Goal: Complete application form

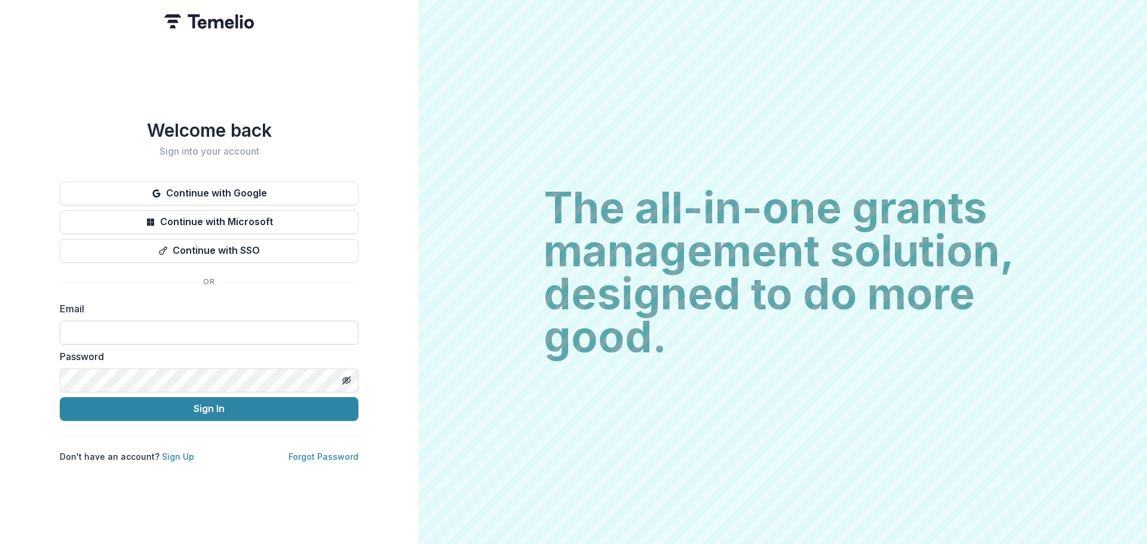
click at [197, 327] on input at bounding box center [209, 333] width 299 height 24
click at [278, 324] on input at bounding box center [209, 333] width 299 height 24
type input "**********"
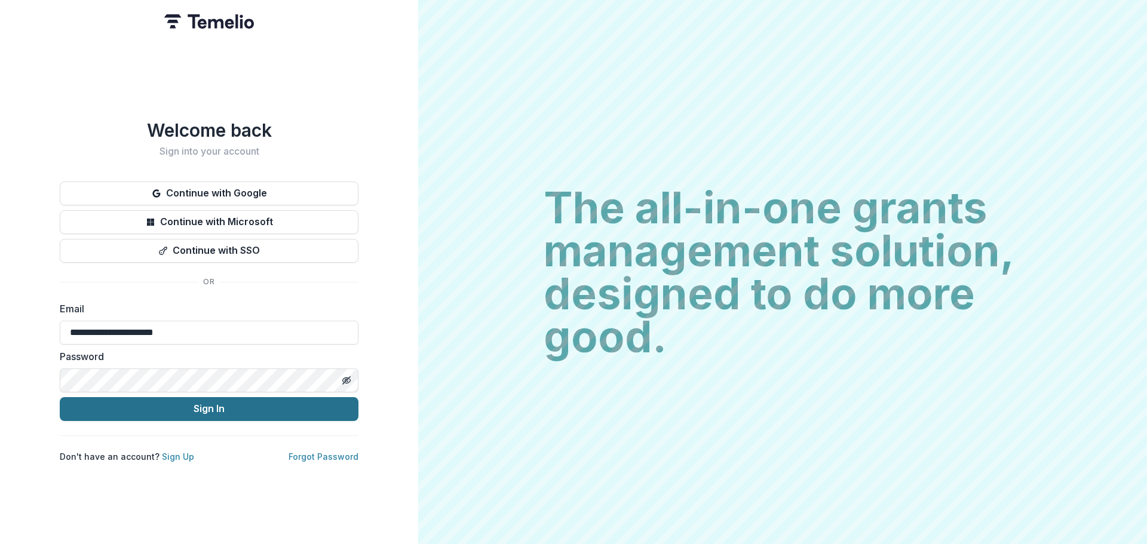
click at [169, 411] on button "Sign In" at bounding box center [209, 409] width 299 height 24
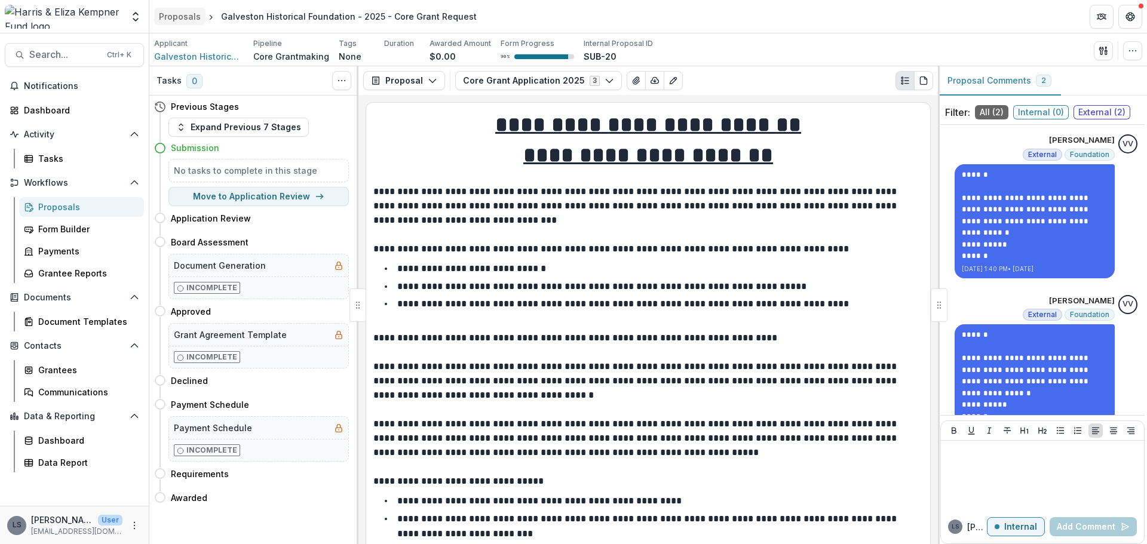
click at [196, 17] on div "Proposals" at bounding box center [180, 16] width 42 height 13
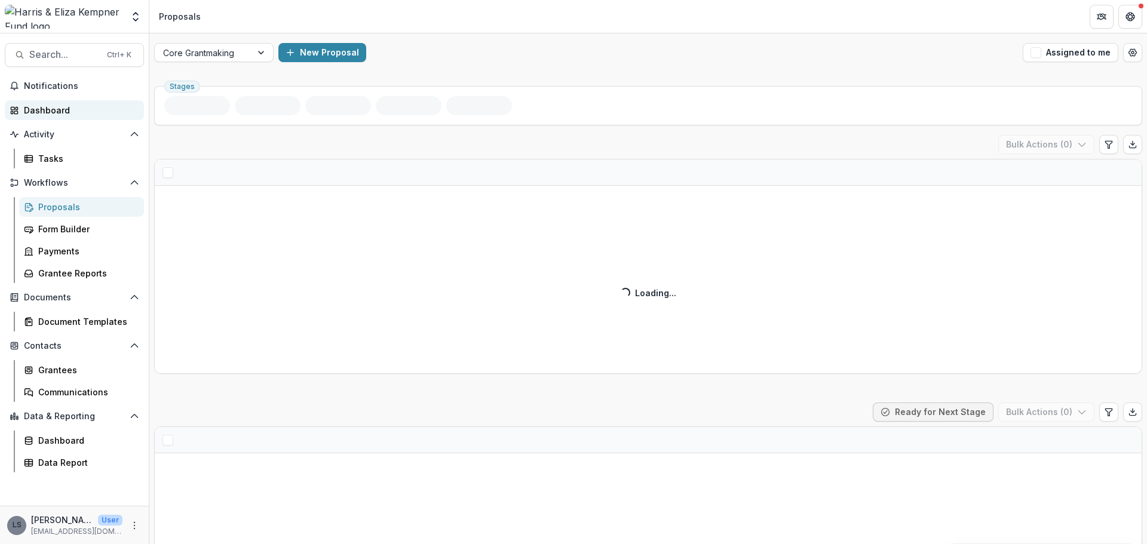
click at [51, 115] on div "Dashboard" at bounding box center [79, 110] width 111 height 13
click at [52, 110] on div "Dashboard" at bounding box center [79, 110] width 111 height 13
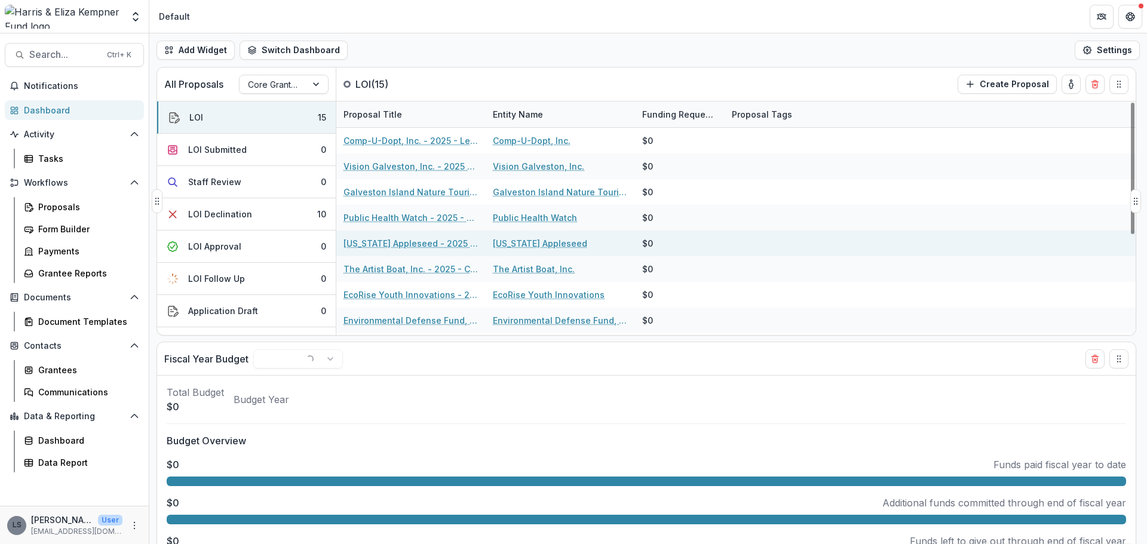
click at [445, 243] on link "[US_STATE] Appleseed - 2025 - Letter of Interest 2025" at bounding box center [411, 243] width 135 height 13
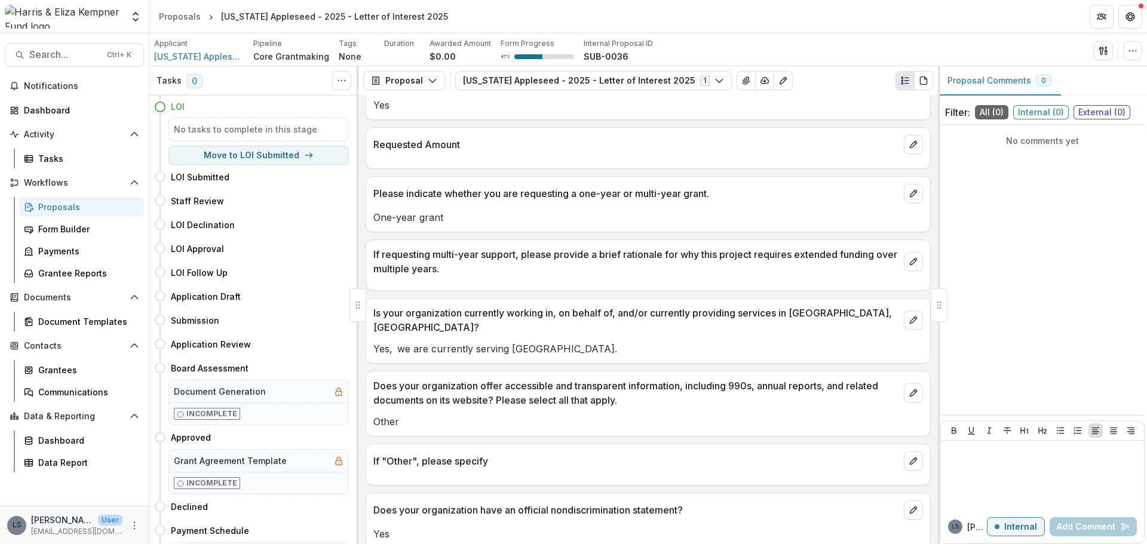
scroll to position [956, 0]
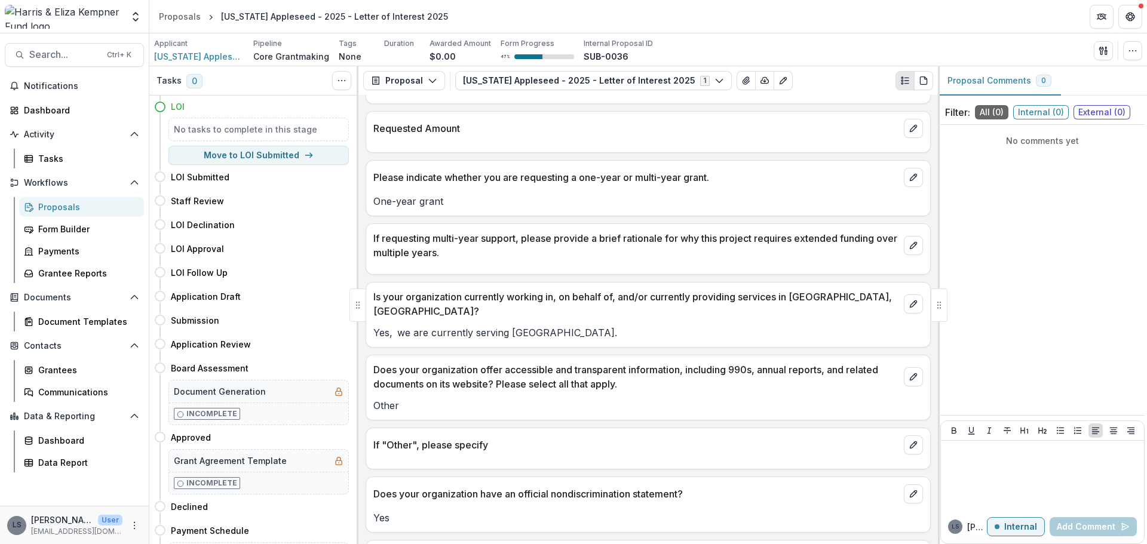
click at [861, 319] on div "Yes, we are currently serving [GEOGRAPHIC_DATA]." at bounding box center [648, 330] width 564 height 22
click at [840, 300] on p "Is your organization currently working in, on behalf of, and/or currently provi…" at bounding box center [637, 304] width 526 height 29
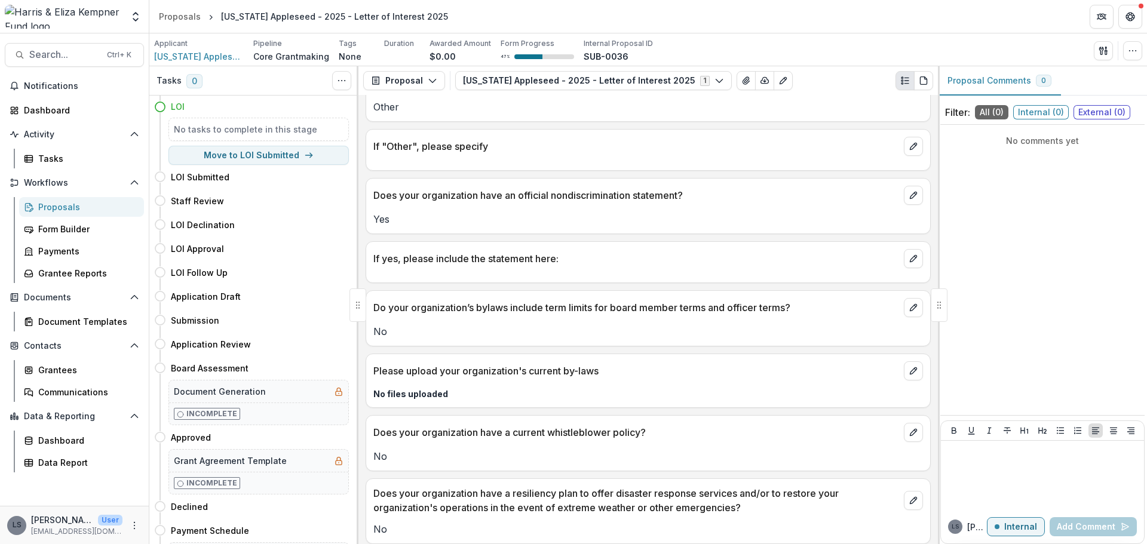
scroll to position [1315, 0]
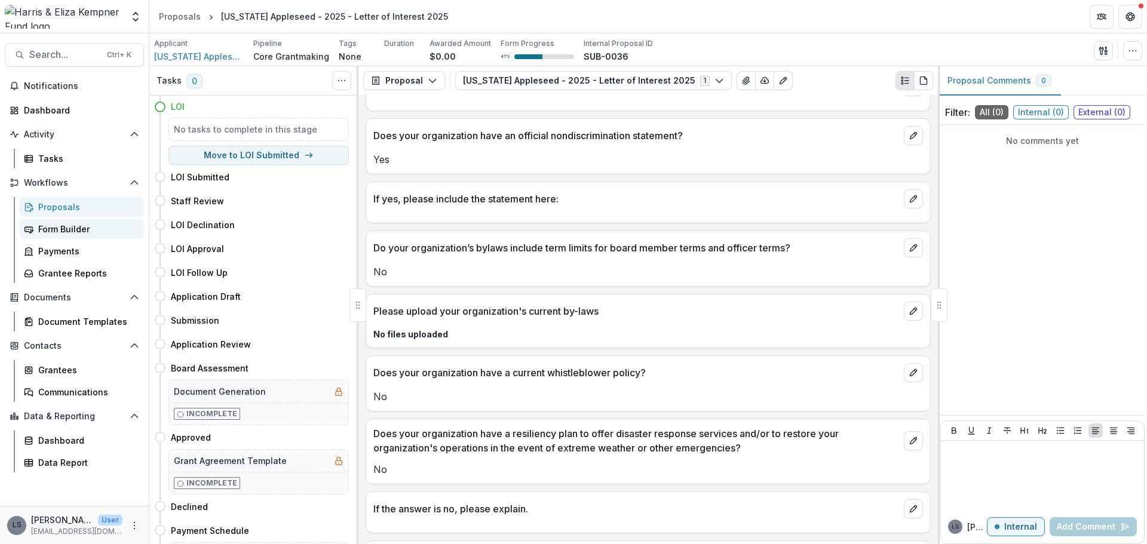
click at [66, 231] on div "Form Builder" at bounding box center [86, 229] width 96 height 13
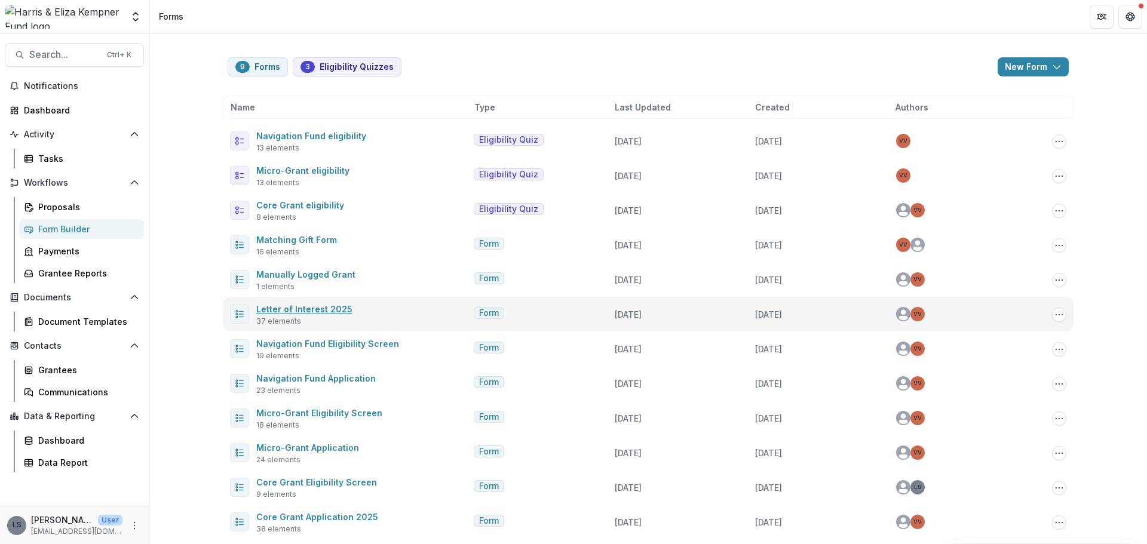
click at [322, 311] on link "Letter of Interest 2025" at bounding box center [304, 309] width 96 height 10
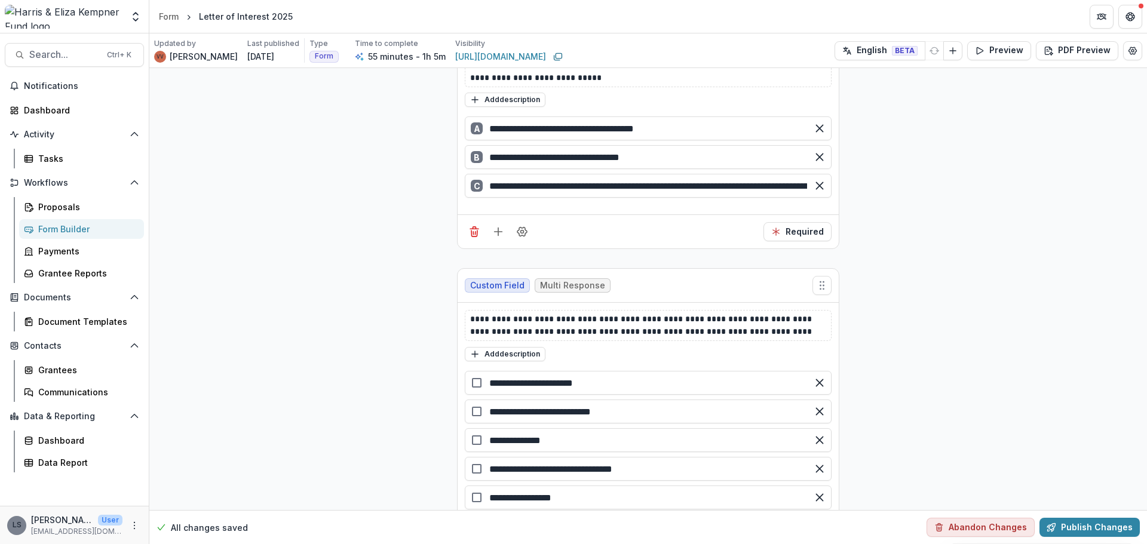
scroll to position [3705, 0]
